Goal: Contribute content

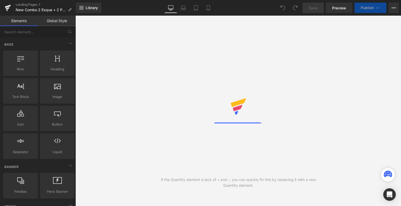
click at [207, 10] on link "Mobile" at bounding box center [208, 8] width 13 height 10
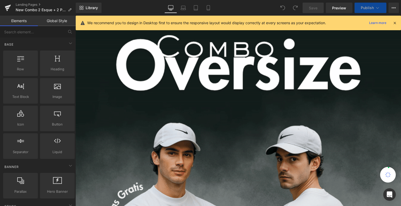
click at [207, 10] on link "Mobile" at bounding box center [208, 8] width 13 height 10
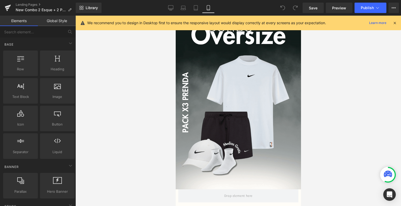
click at [396, 23] on icon at bounding box center [394, 23] width 5 height 5
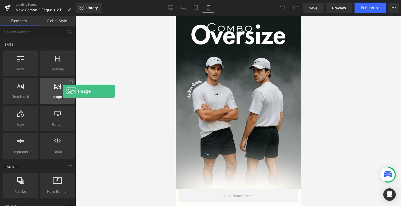
click at [63, 91] on div at bounding box center [57, 88] width 32 height 12
click at [60, 97] on span "Image" at bounding box center [57, 96] width 32 height 5
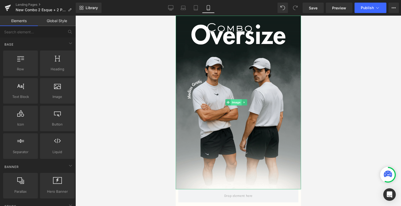
click at [237, 100] on span "Image" at bounding box center [236, 102] width 11 height 6
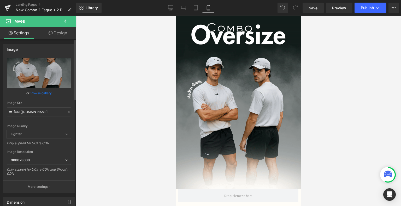
click at [43, 91] on link "Browse gallery" at bounding box center [40, 93] width 22 height 9
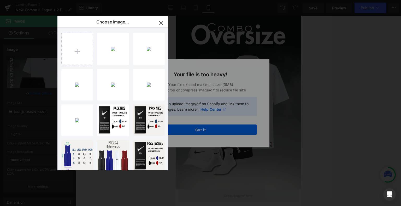
type input "C:\fakepath\Landing 2 Esque + 2 [PERSON_NAME] Adidas.png"
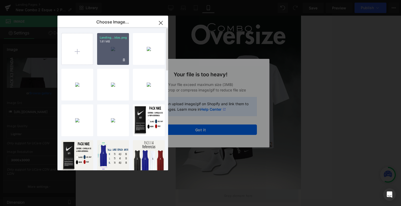
click at [112, 50] on div "Landing...idas.png 1.81 MB" at bounding box center [113, 49] width 32 height 32
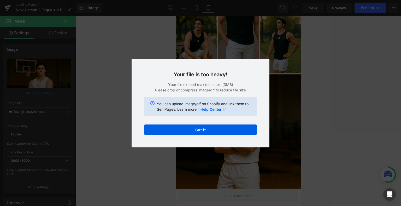
click at [128, 114] on div "Back to Library Insert Your file is too heavy! Your file exceed maximum size (3…" at bounding box center [200, 103] width 401 height 206
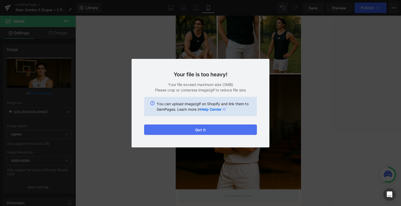
click at [200, 131] on button "Got it" at bounding box center [200, 130] width 113 height 10
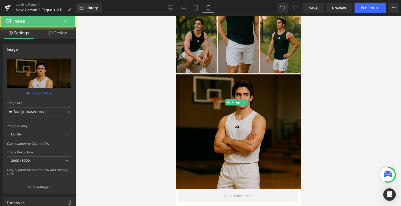
click at [235, 94] on img at bounding box center [237, 103] width 125 height 174
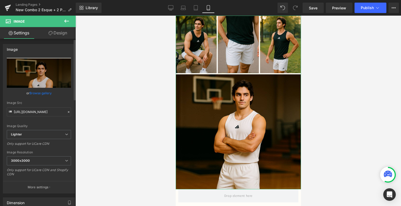
click at [43, 91] on link "Browse gallery" at bounding box center [40, 93] width 22 height 9
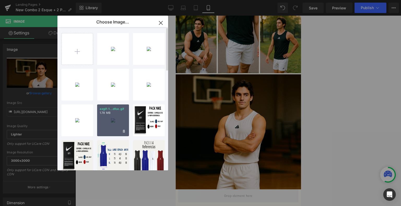
click at [116, 128] on div "ezgif-1...dfce.gif 1.78 MB" at bounding box center [113, 121] width 32 height 32
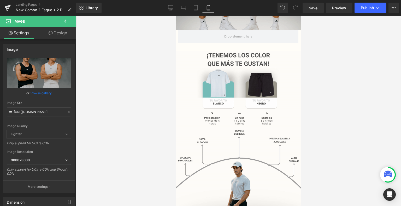
scroll to position [154, 0]
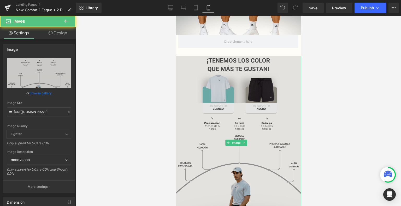
click at [220, 121] on img at bounding box center [237, 143] width 125 height 174
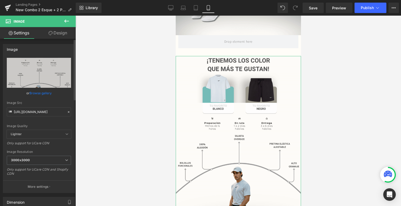
click at [39, 95] on link "Browse gallery" at bounding box center [40, 93] width 22 height 9
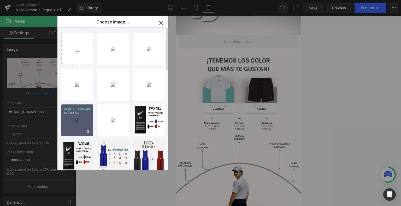
click at [87, 122] on div "ezgif-3...d565.gif 499.58 KB" at bounding box center [77, 121] width 32 height 32
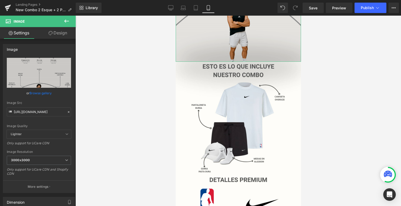
scroll to position [327, 0]
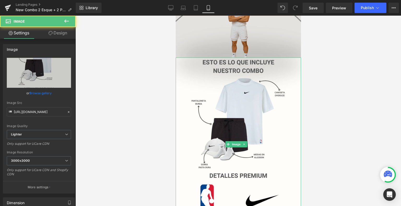
click at [249, 114] on img at bounding box center [237, 145] width 125 height 174
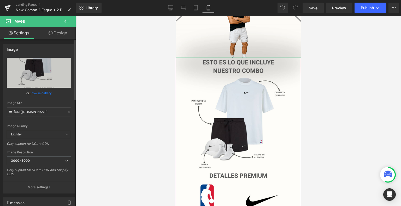
click at [48, 95] on link "Browse gallery" at bounding box center [40, 93] width 22 height 9
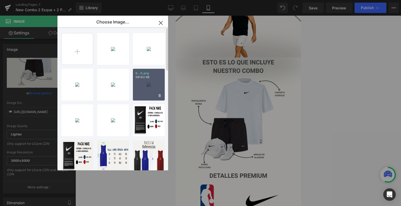
click at [151, 83] on div "6...6.png 591.92 KB" at bounding box center [149, 85] width 32 height 32
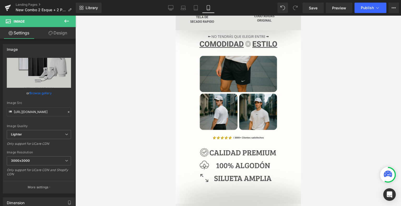
scroll to position [525, 0]
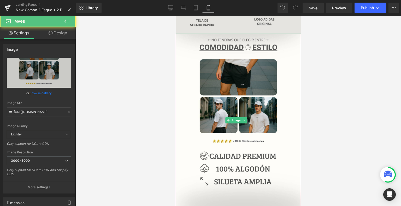
click at [206, 143] on img at bounding box center [237, 121] width 125 height 174
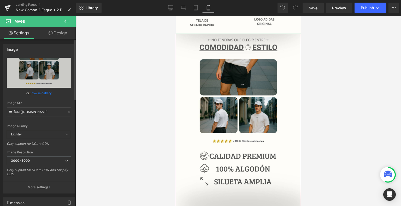
click at [42, 95] on link "Browse gallery" at bounding box center [40, 93] width 22 height 9
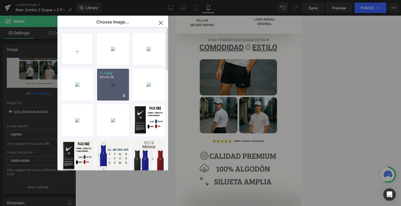
click at [115, 86] on div "7...7.png 891.48 KB" at bounding box center [113, 85] width 32 height 32
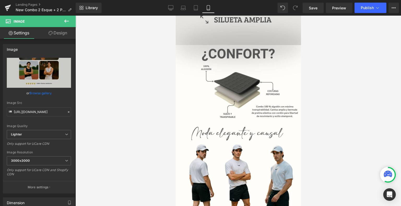
scroll to position [681, 0]
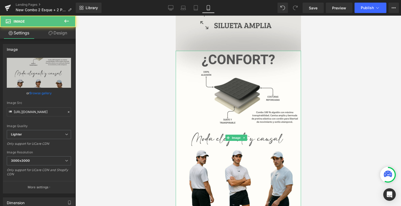
click at [221, 134] on img at bounding box center [237, 138] width 125 height 174
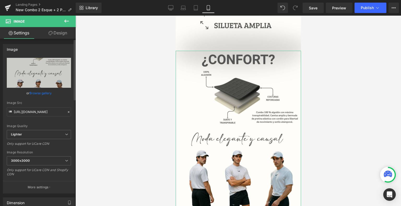
click at [42, 92] on link "Browse gallery" at bounding box center [40, 93] width 22 height 9
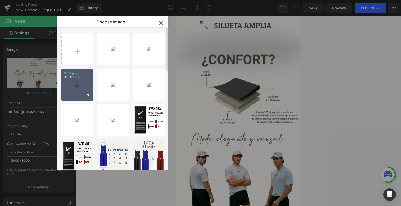
click at [79, 89] on div "8...8.png 860.09 KB" at bounding box center [77, 85] width 32 height 32
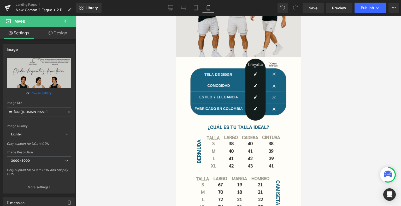
scroll to position [849, 0]
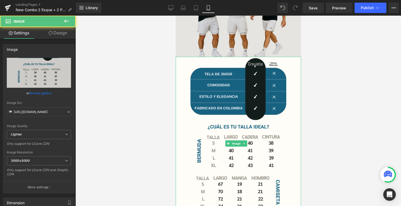
click at [204, 149] on img at bounding box center [237, 144] width 125 height 174
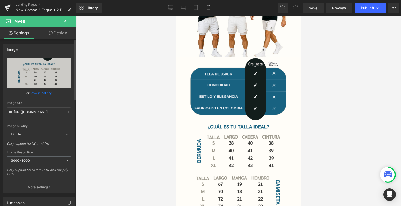
click at [41, 97] on link "Browse gallery" at bounding box center [40, 93] width 22 height 9
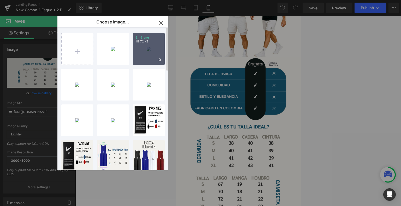
click at [143, 53] on div "9...9.png 119.72 KB" at bounding box center [149, 49] width 32 height 32
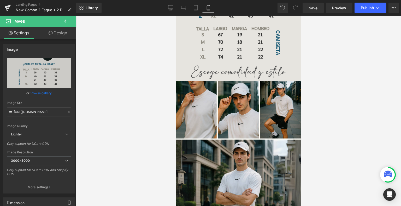
scroll to position [999, 0]
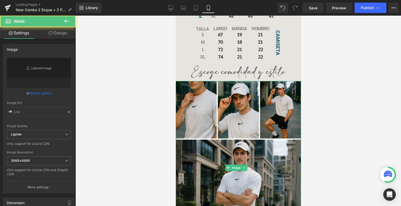
click at [209, 123] on img at bounding box center [237, 168] width 125 height 174
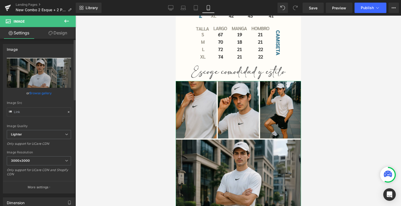
click at [45, 94] on link "Browse gallery" at bounding box center [40, 93] width 22 height 9
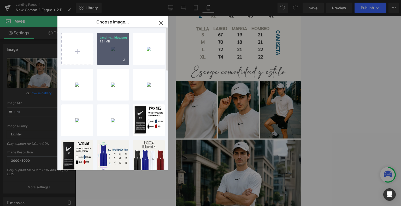
click at [116, 54] on div "Landing...idas.png 1.81 MB" at bounding box center [113, 49] width 32 height 32
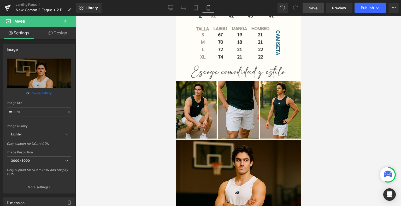
click at [311, 7] on span "Save" at bounding box center [313, 7] width 9 height 5
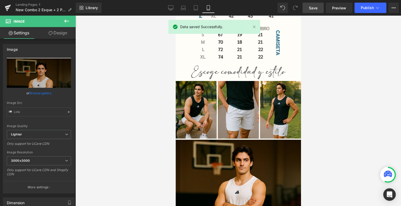
click at [311, 7] on span "Save" at bounding box center [313, 7] width 9 height 5
